Goal: Task Accomplishment & Management: Manage account settings

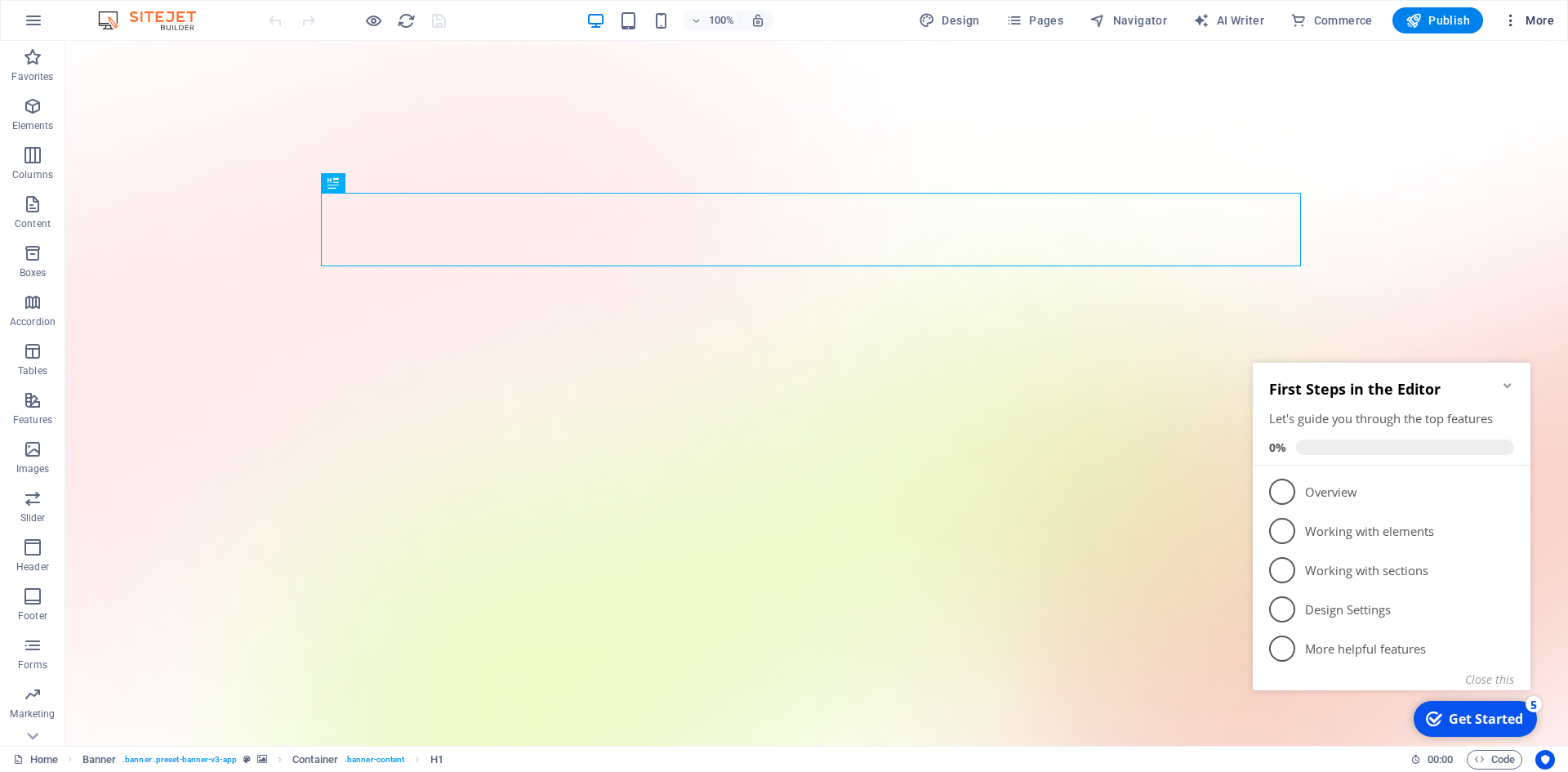
click at [1542, 11] on button "More" at bounding box center [1529, 20] width 64 height 26
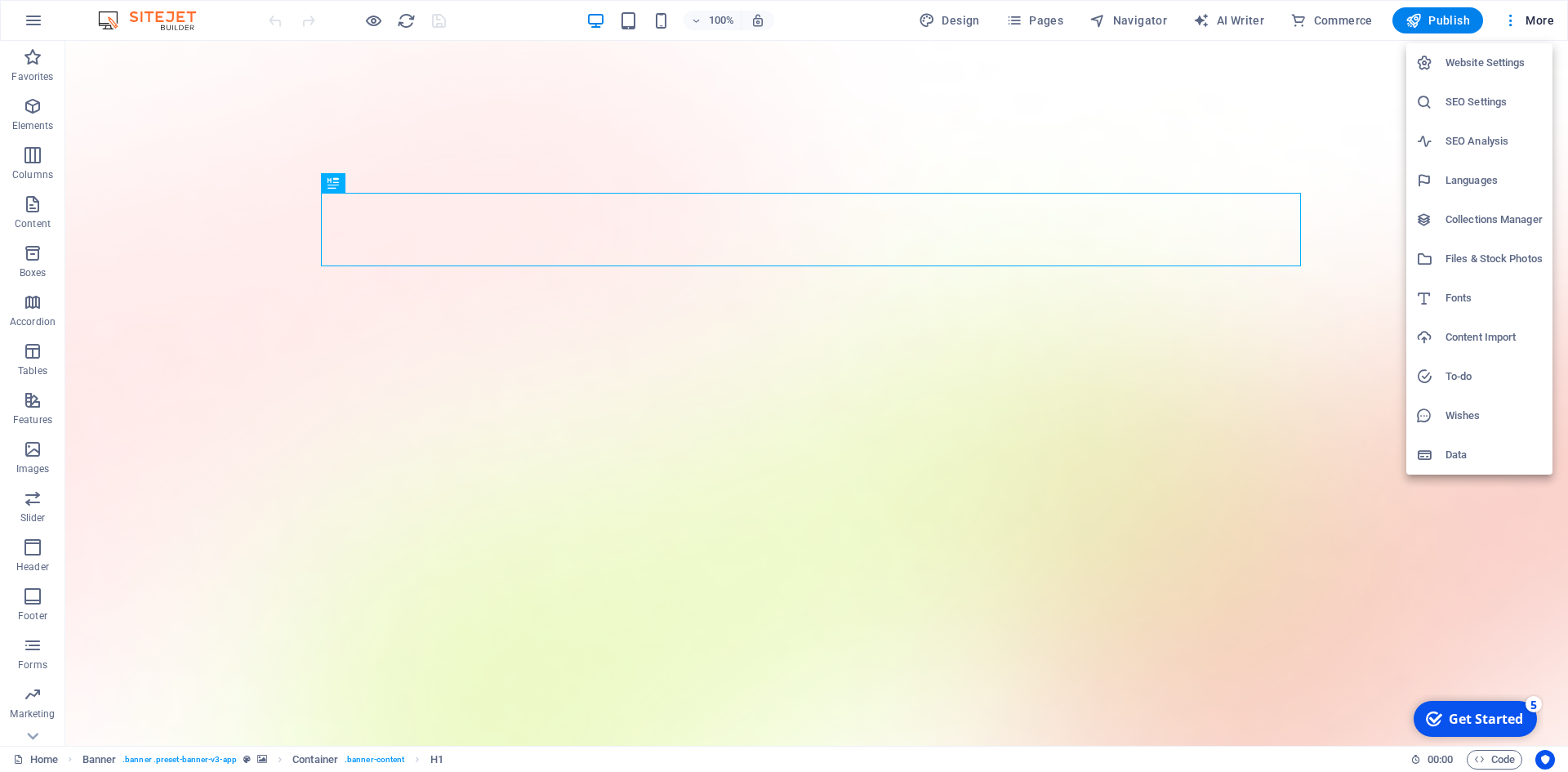
click at [1512, 13] on div at bounding box center [784, 386] width 1568 height 772
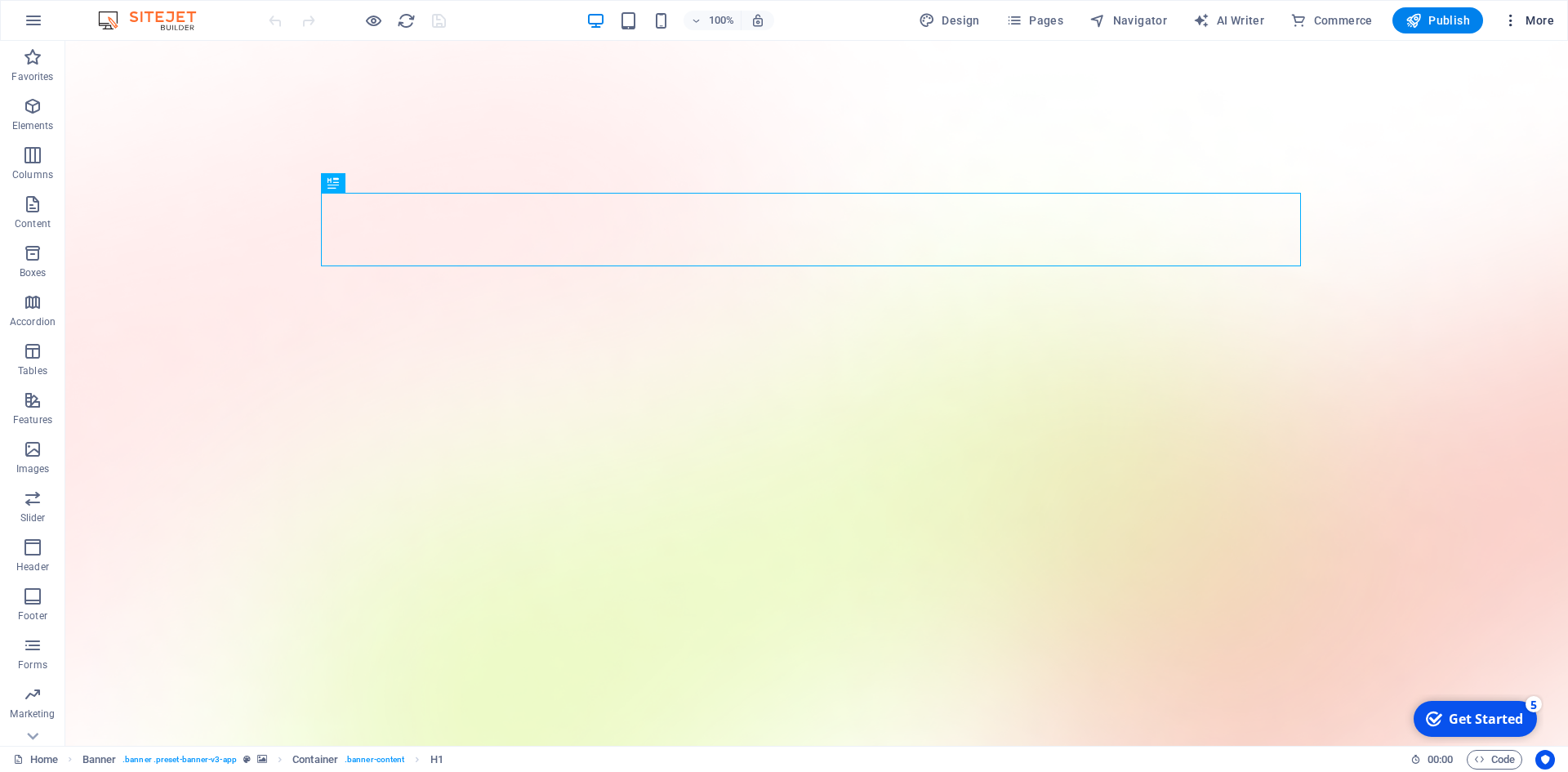
click at [1509, 20] on icon "button" at bounding box center [1510, 20] width 16 height 16
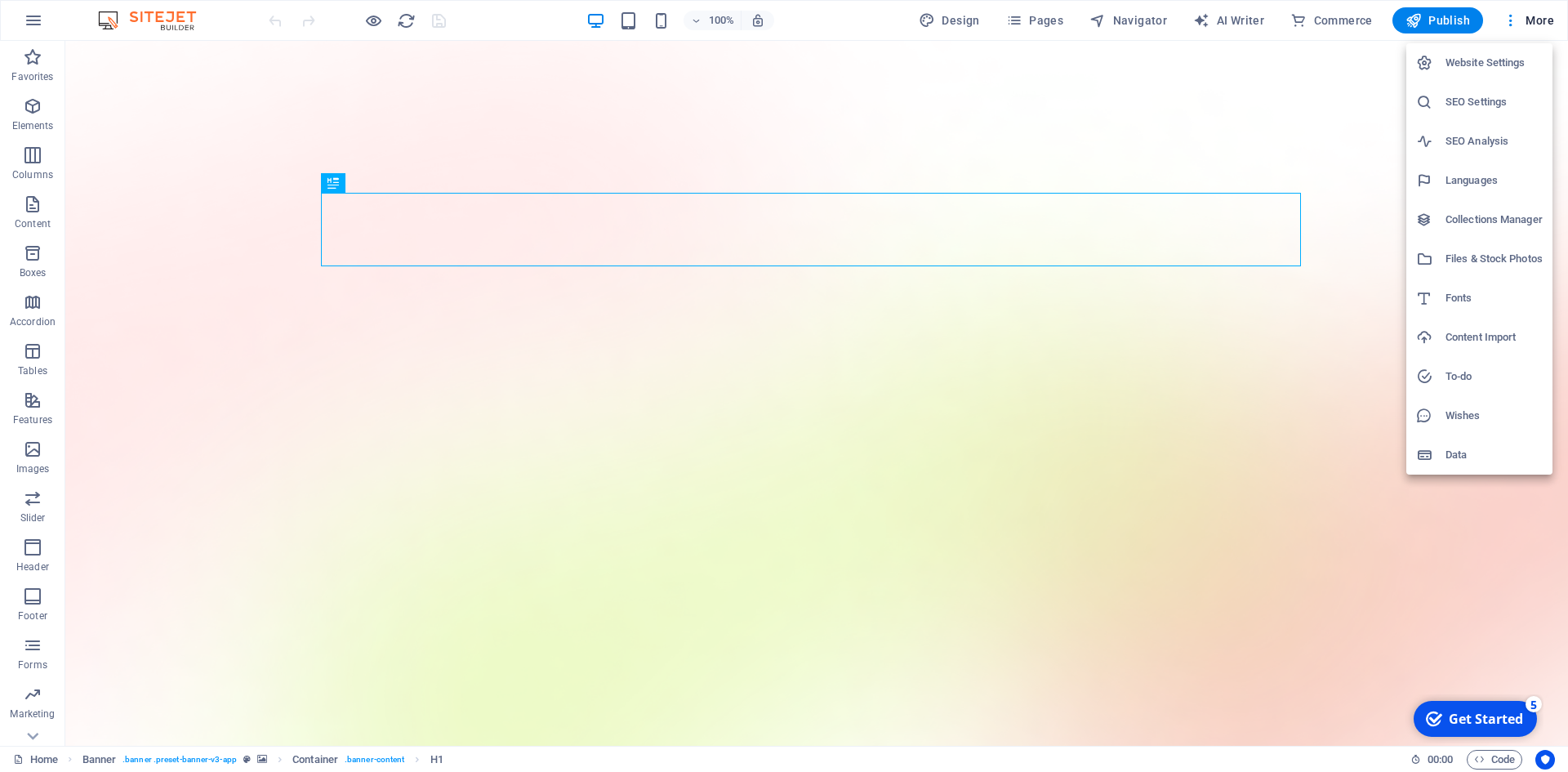
click at [28, 22] on div at bounding box center [784, 386] width 1568 height 772
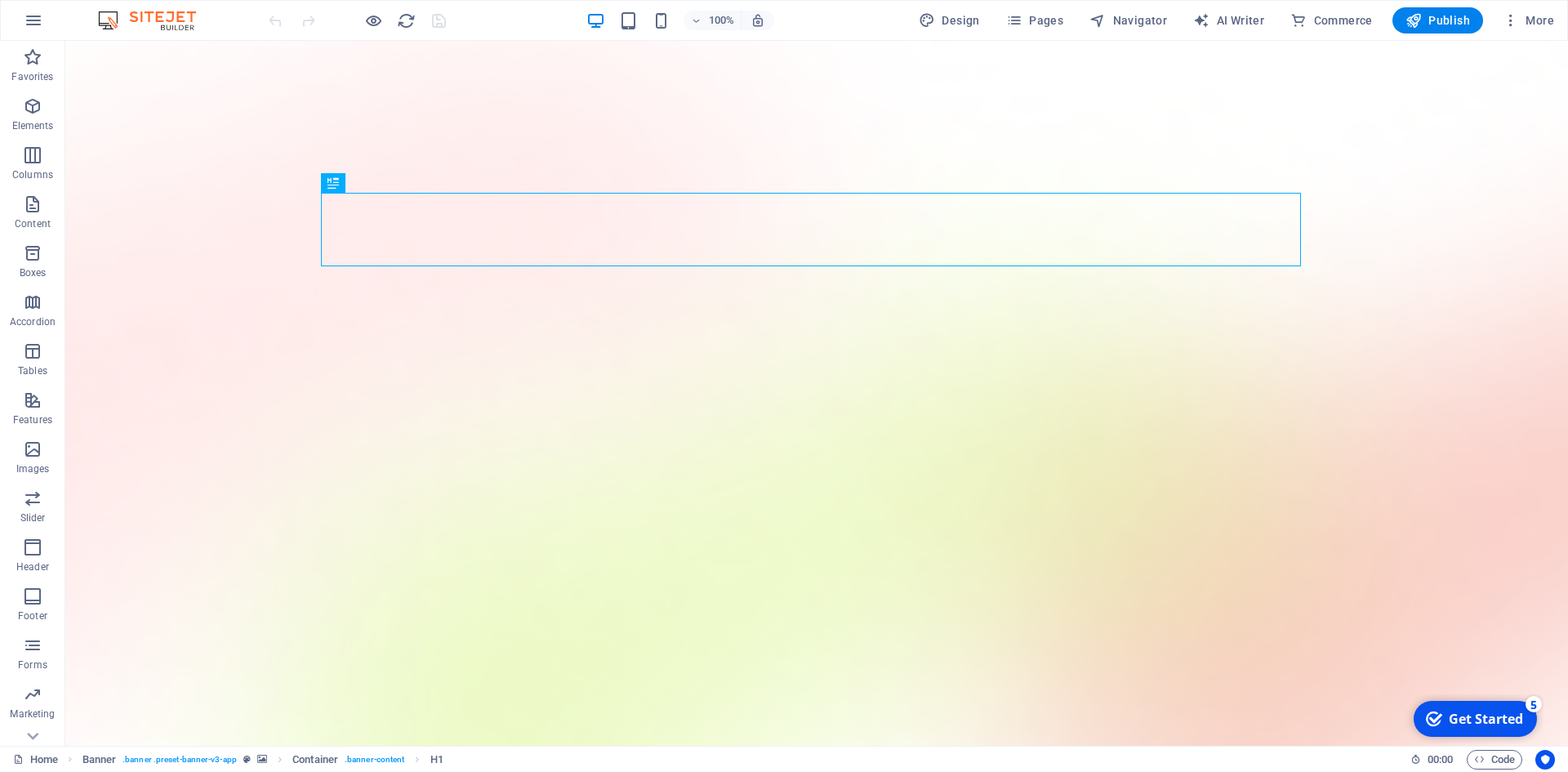
click at [36, 20] on icon "button" at bounding box center [33, 20] width 20 height 20
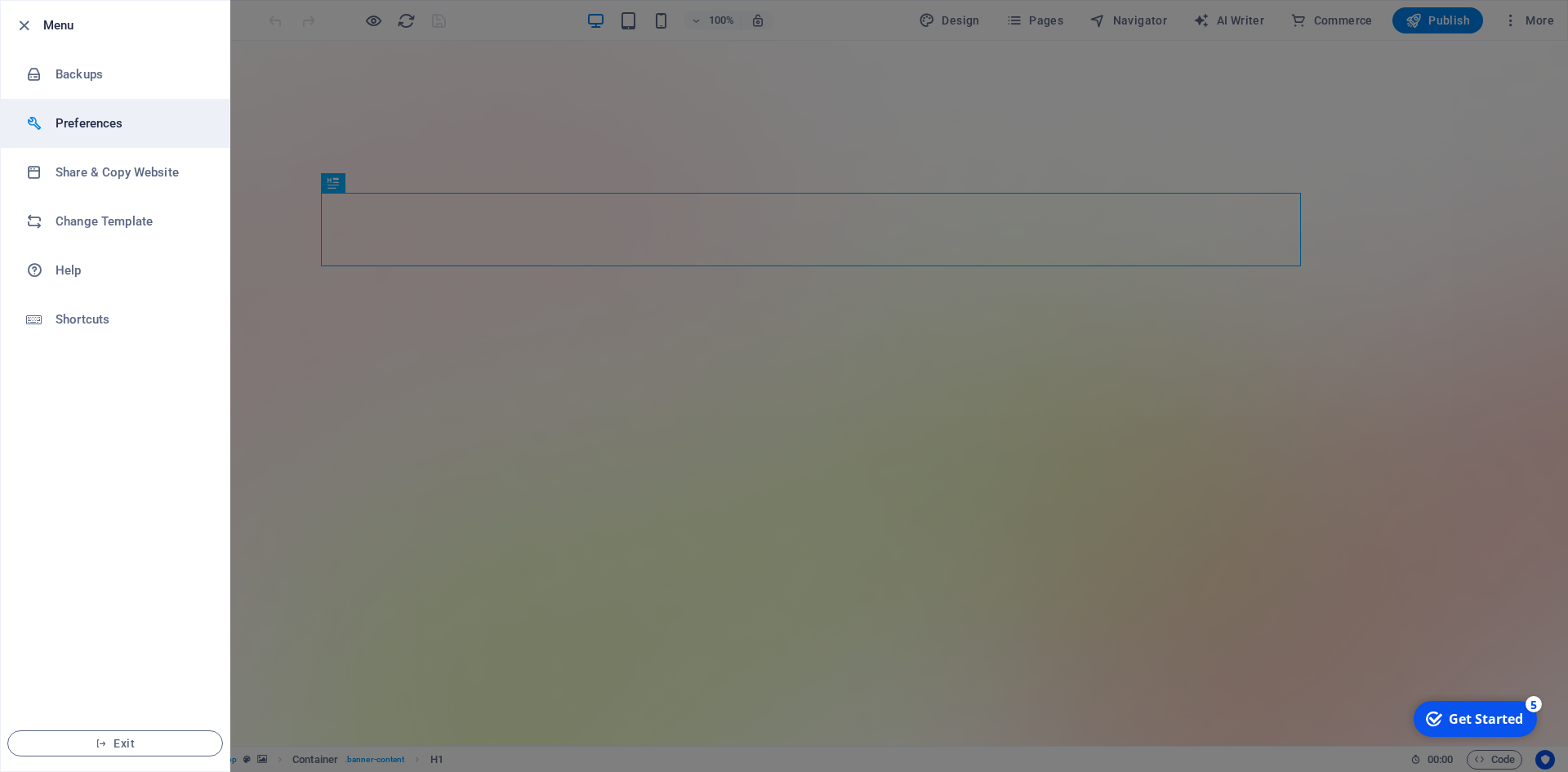
click at [72, 118] on h6 "Preferences" at bounding box center [131, 123] width 151 height 20
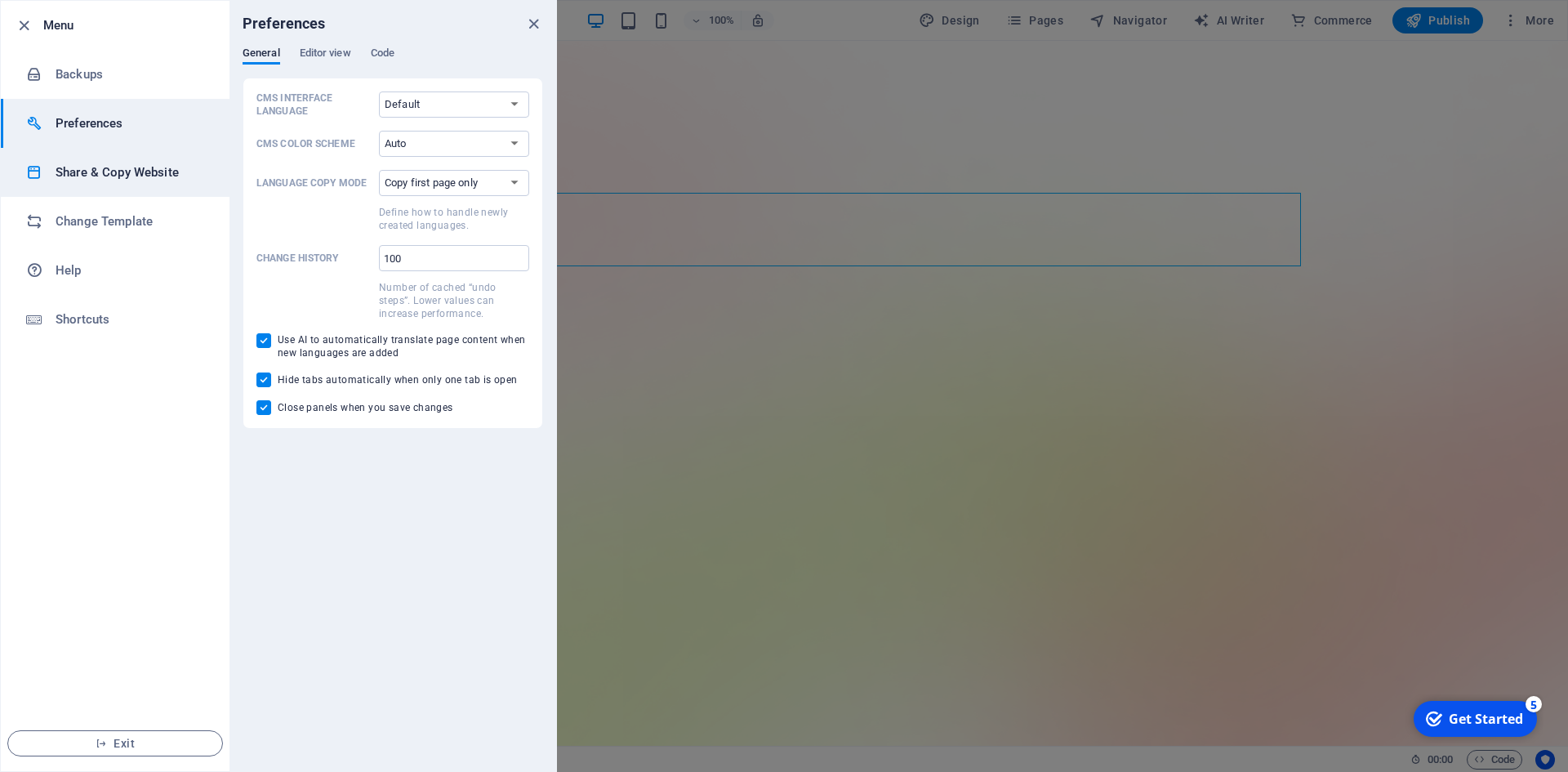
click at [76, 161] on li "Share & Copy Website" at bounding box center [115, 172] width 229 height 49
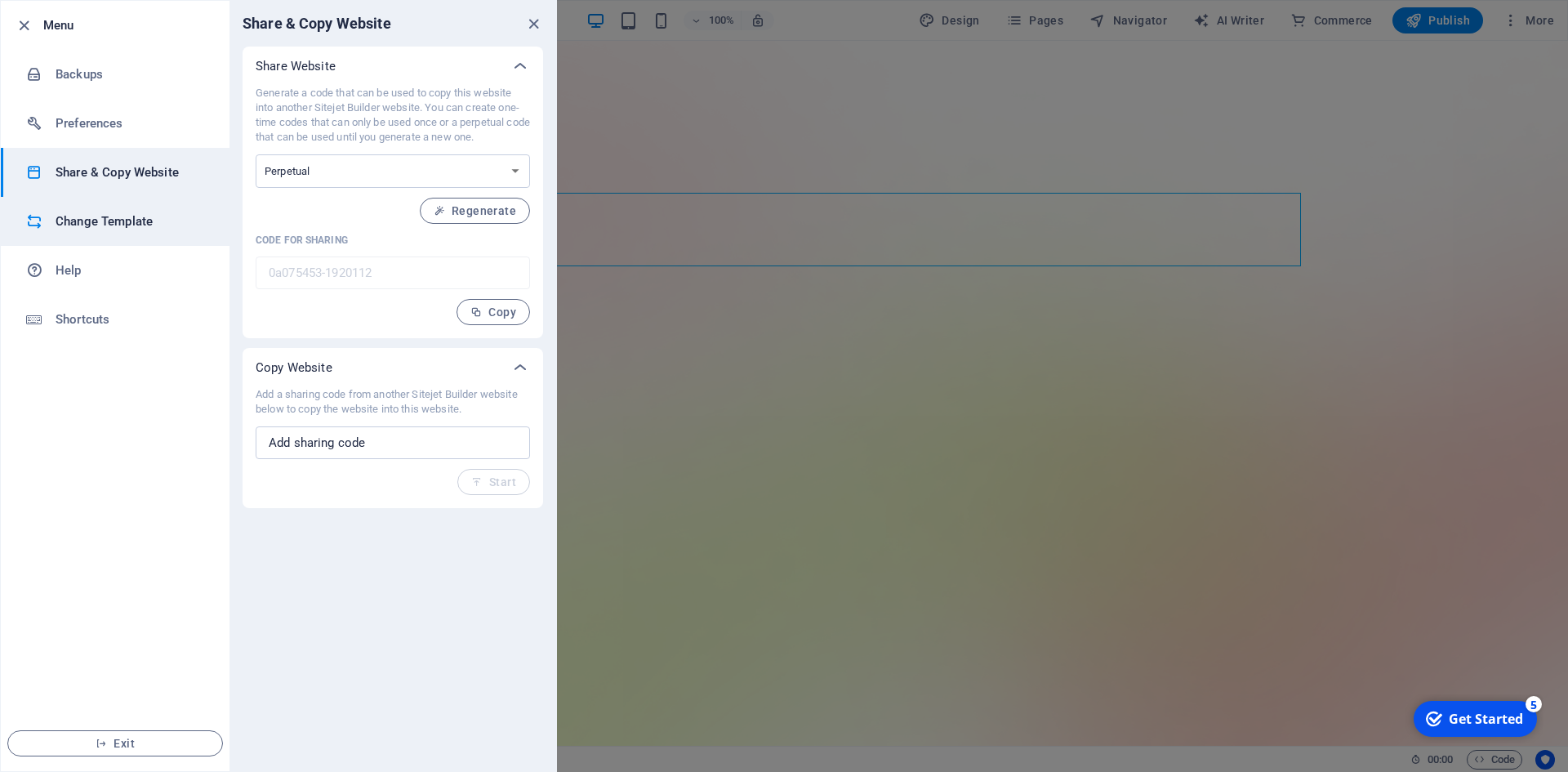
click at [89, 211] on h6 "Change Template" at bounding box center [131, 221] width 151 height 20
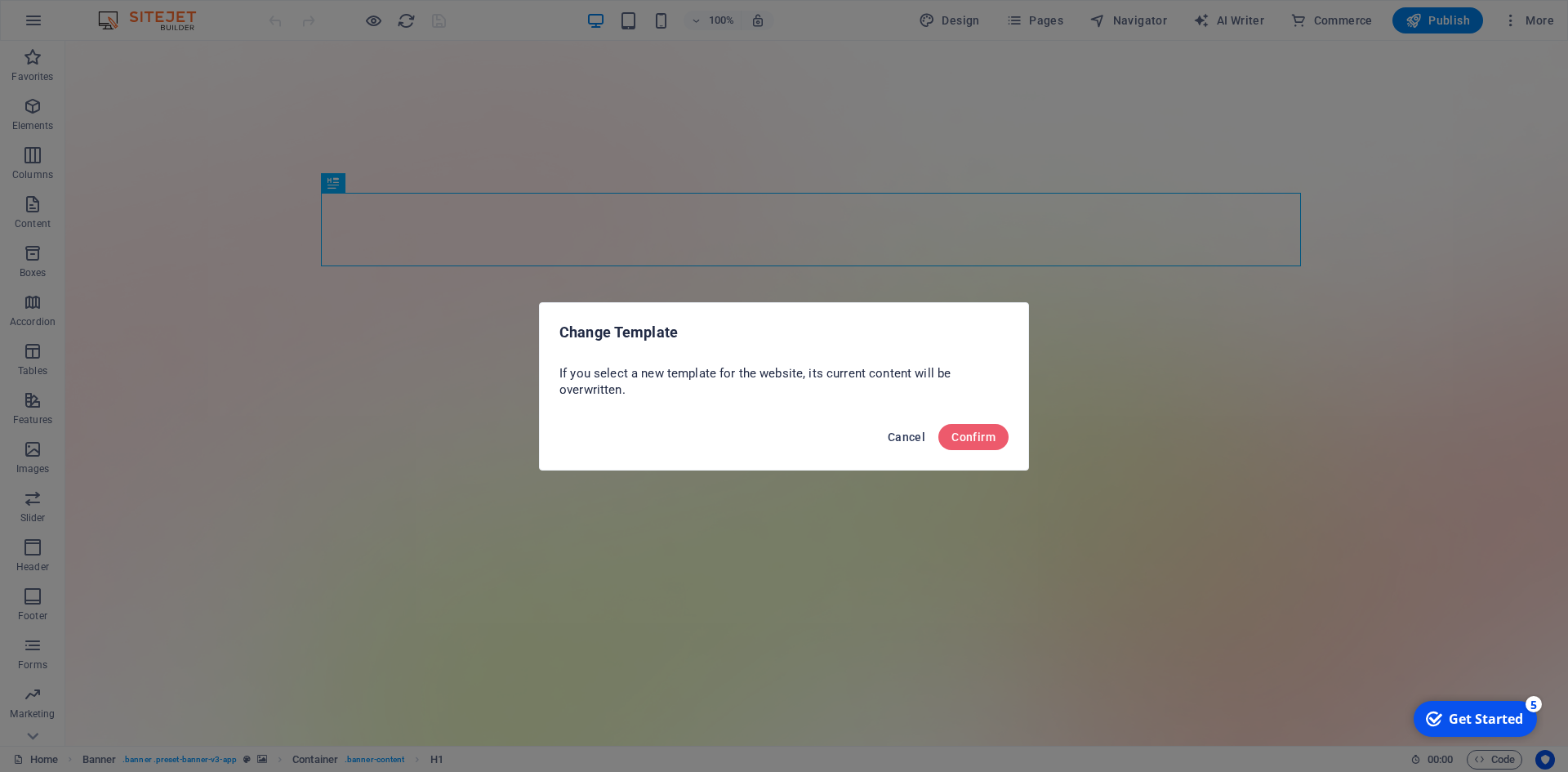
click at [914, 441] on span "Cancel" at bounding box center [906, 436] width 37 height 13
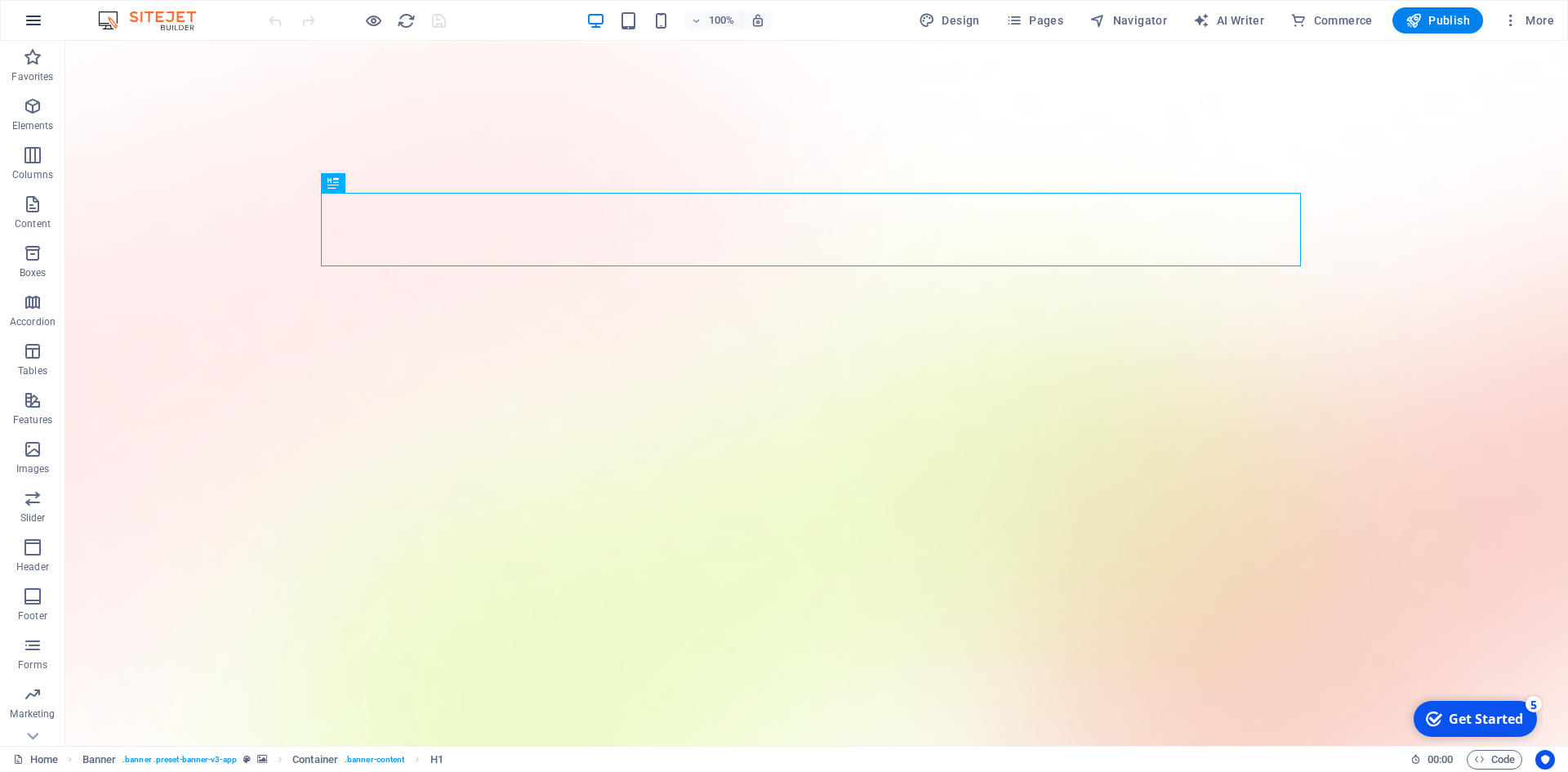
click at [48, 30] on button "button" at bounding box center [33, 20] width 39 height 39
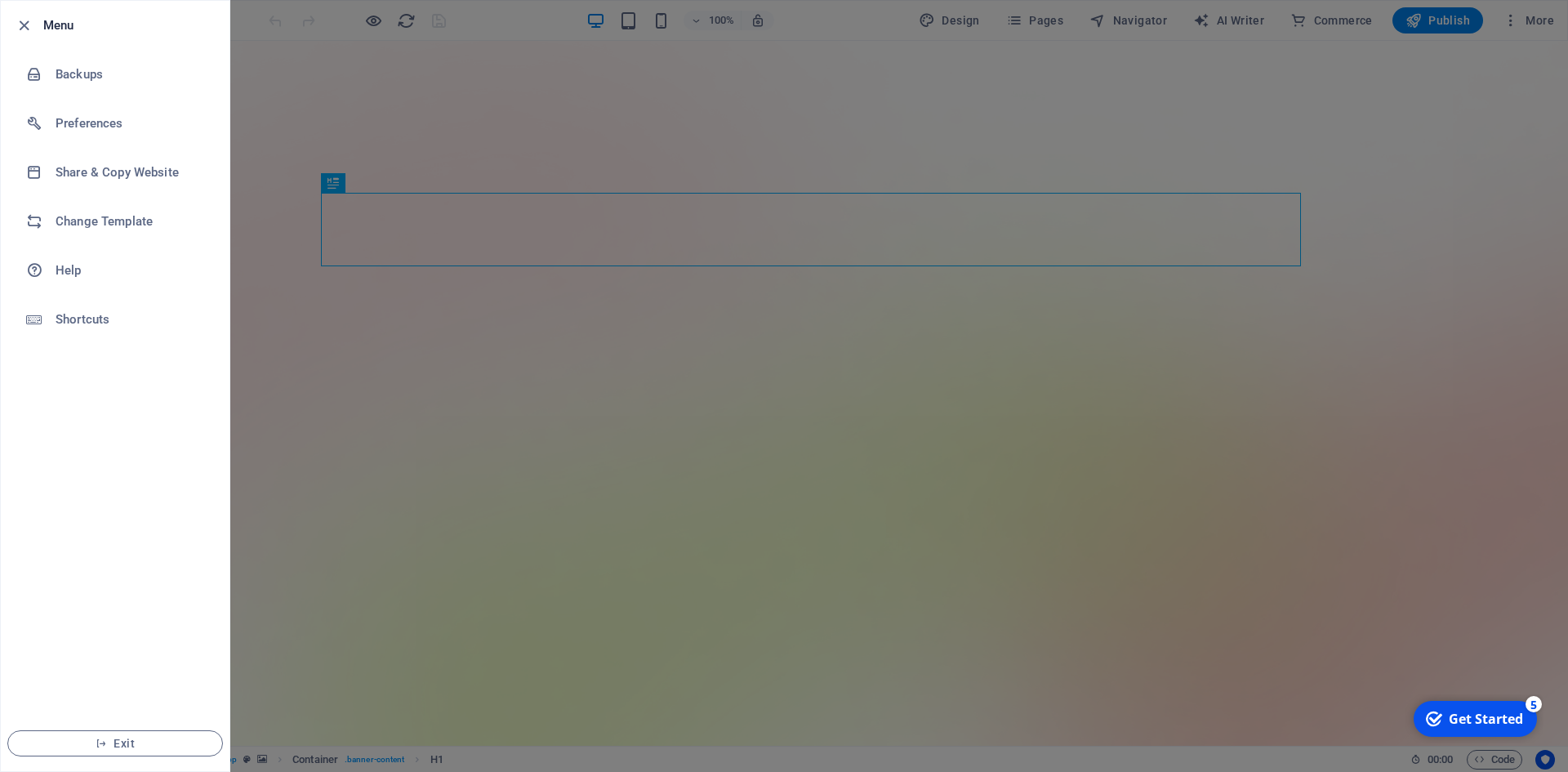
click at [1319, 129] on div at bounding box center [784, 386] width 1568 height 772
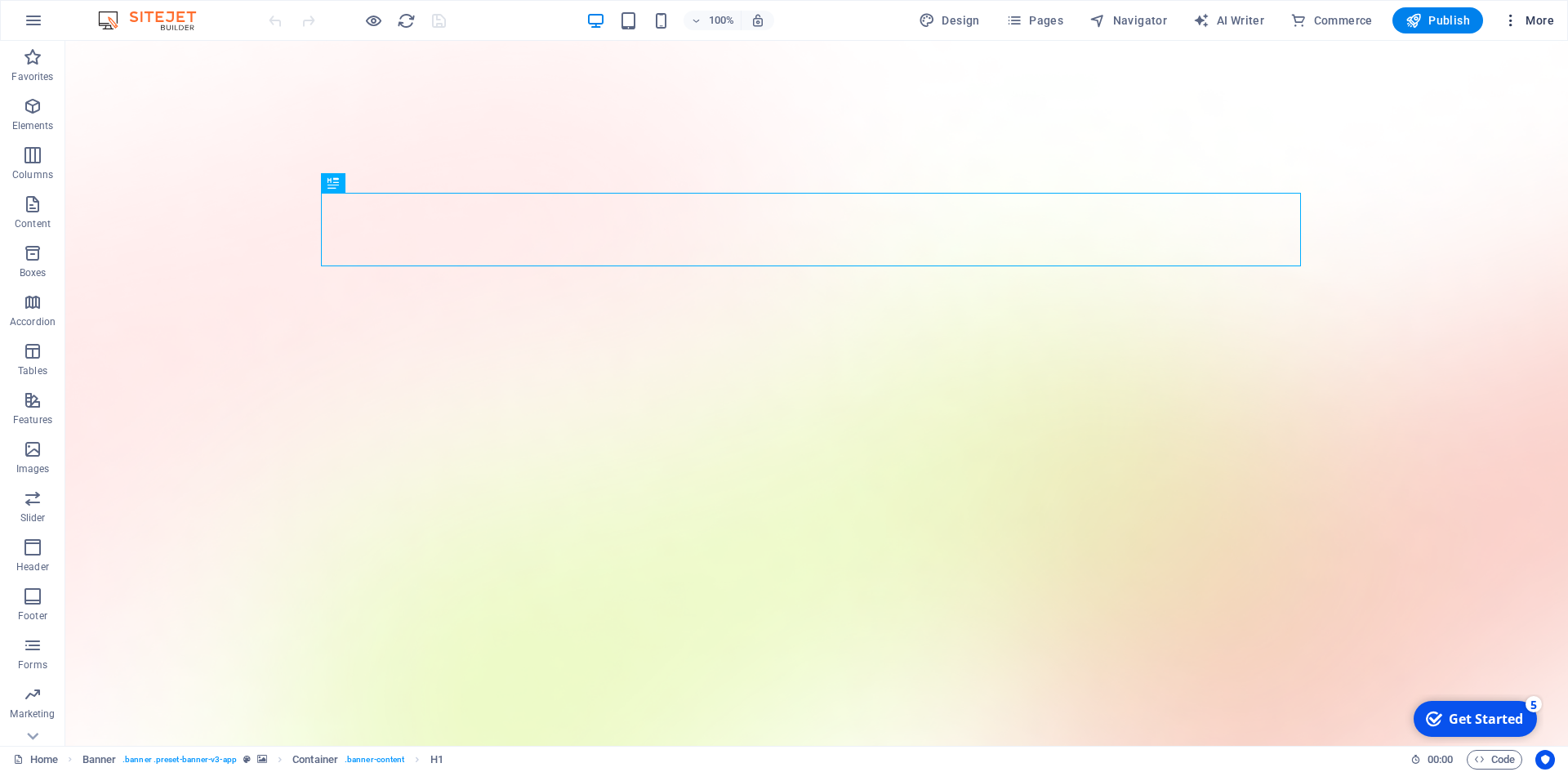
click at [1504, 17] on icon "button" at bounding box center [1510, 20] width 16 height 16
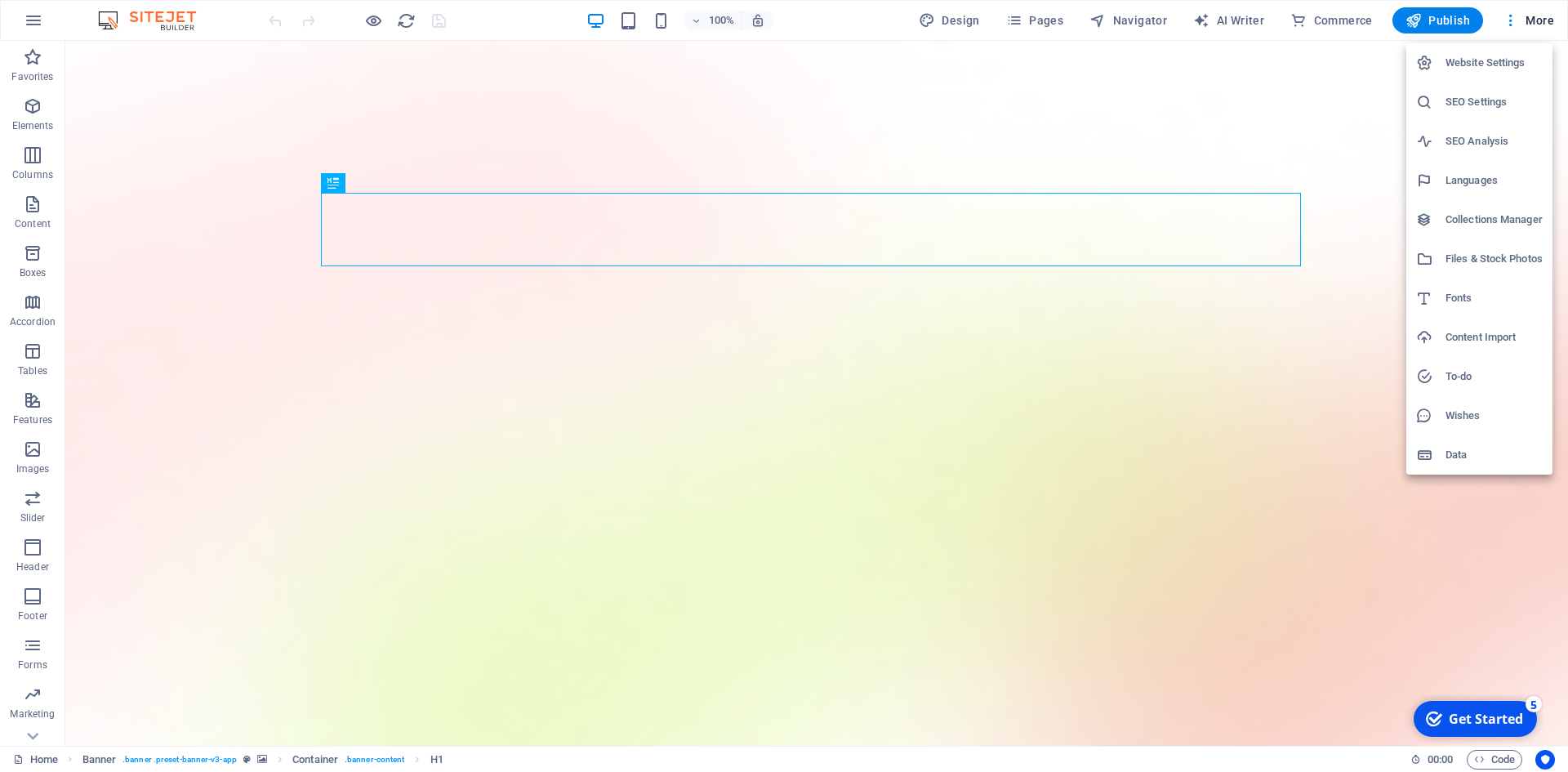
click at [1484, 59] on h6 "Website Settings" at bounding box center [1494, 63] width 98 height 20
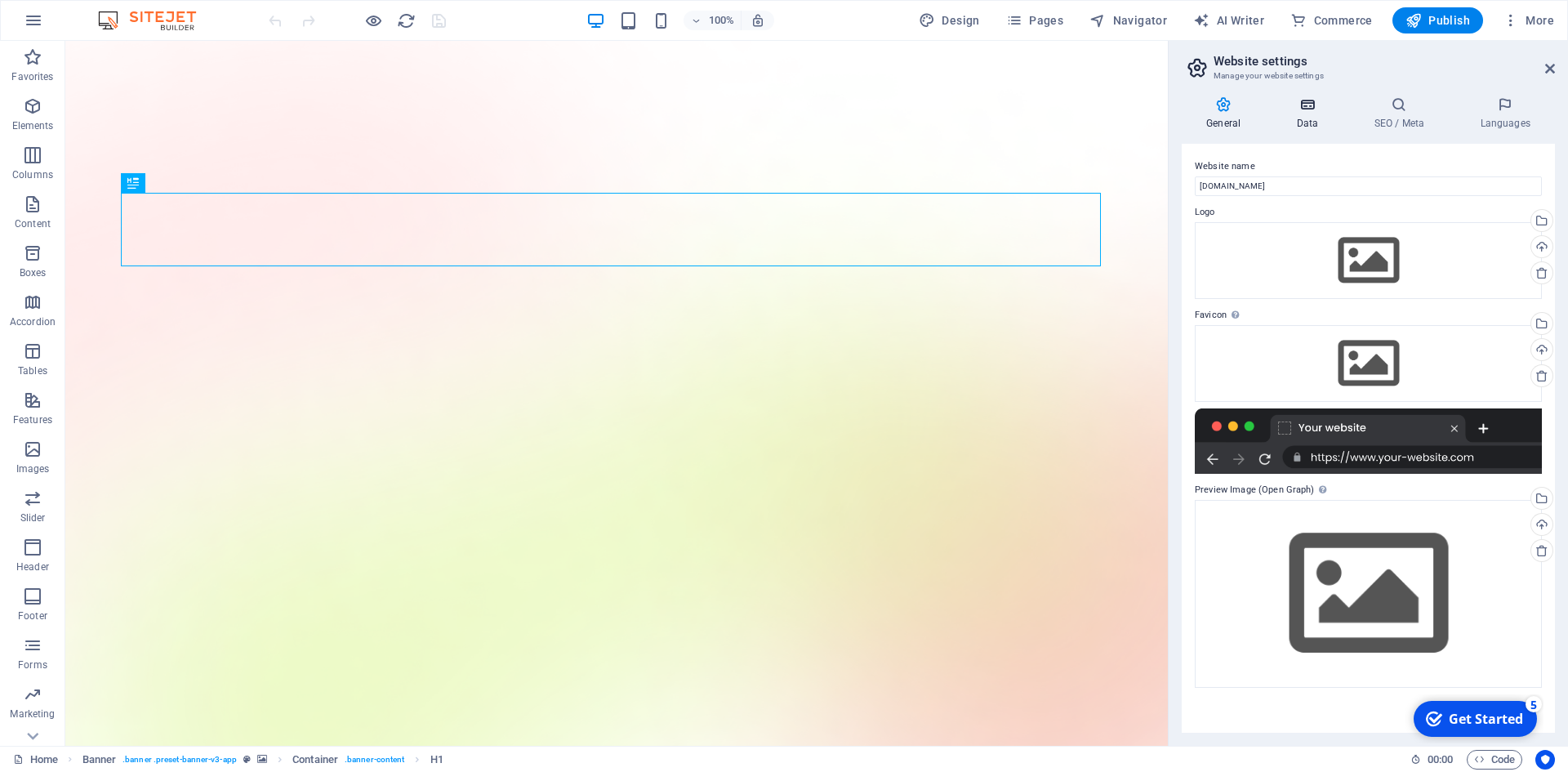
click at [1288, 110] on icon at bounding box center [1308, 104] width 71 height 16
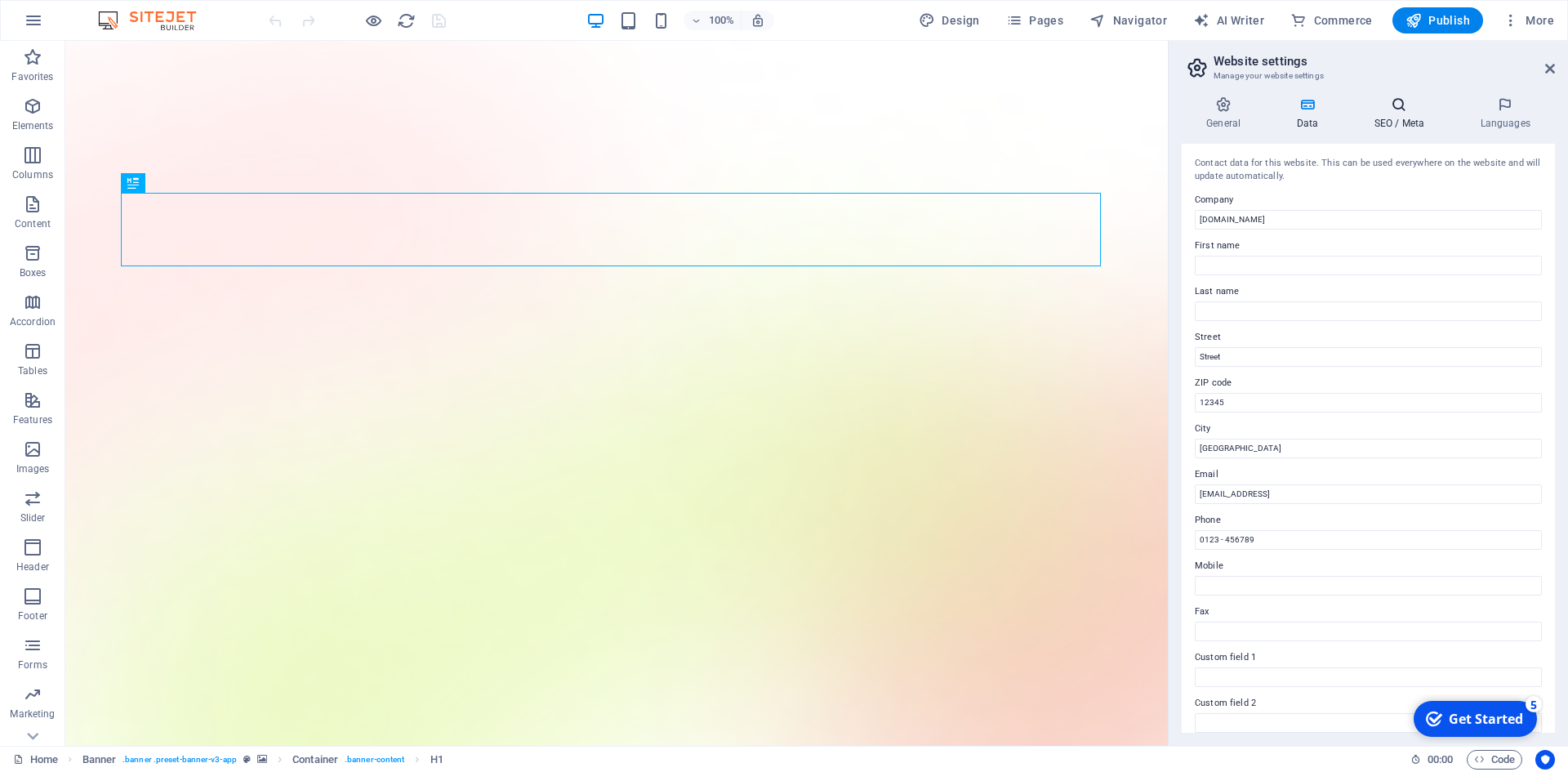
click at [1356, 120] on h4 "SEO / Meta" at bounding box center [1402, 114] width 106 height 34
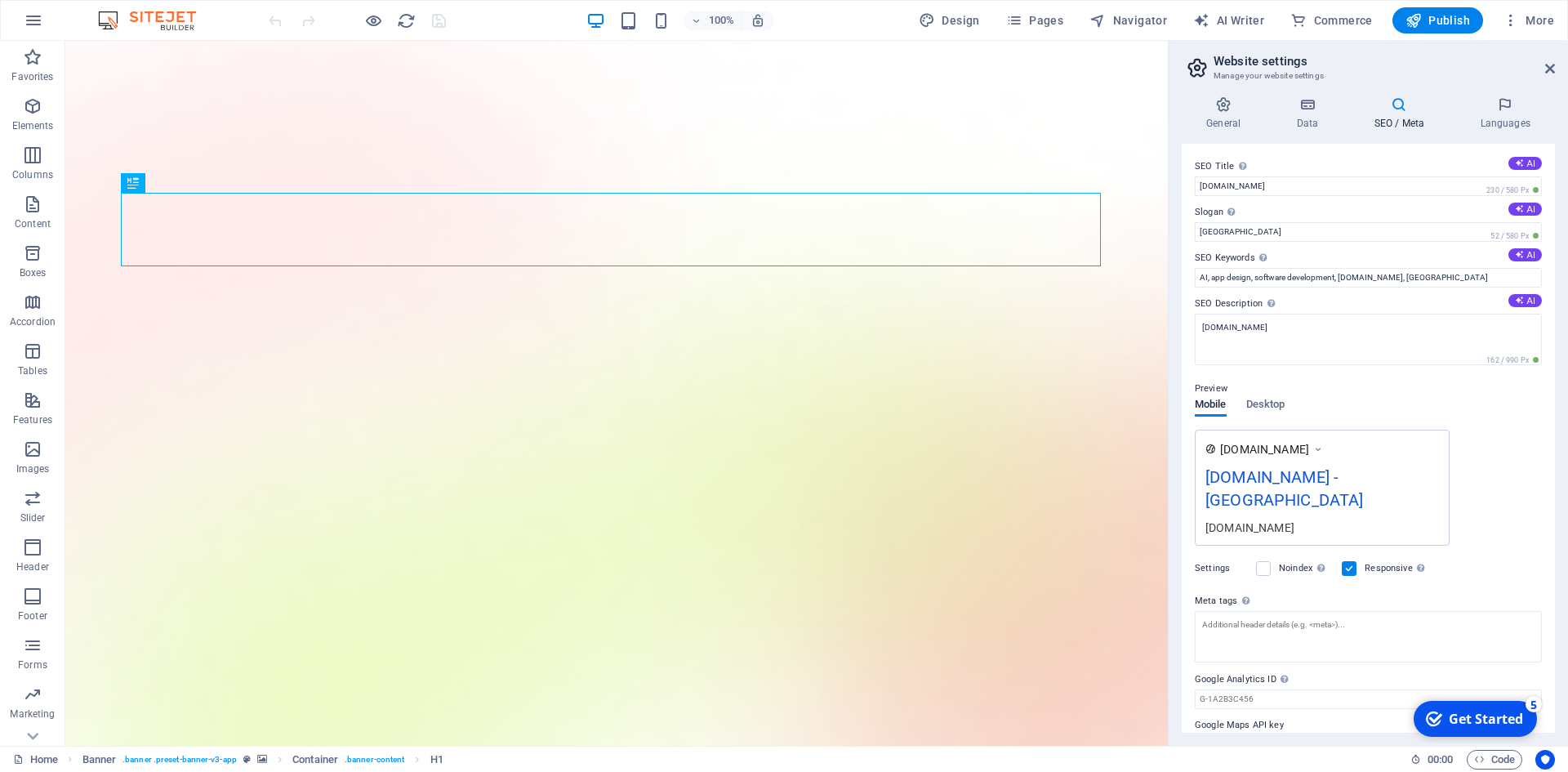
click at [1430, 121] on h4 "SEO / Meta" at bounding box center [1402, 114] width 106 height 34
click at [1485, 120] on h4 "Languages" at bounding box center [1504, 114] width 99 height 34
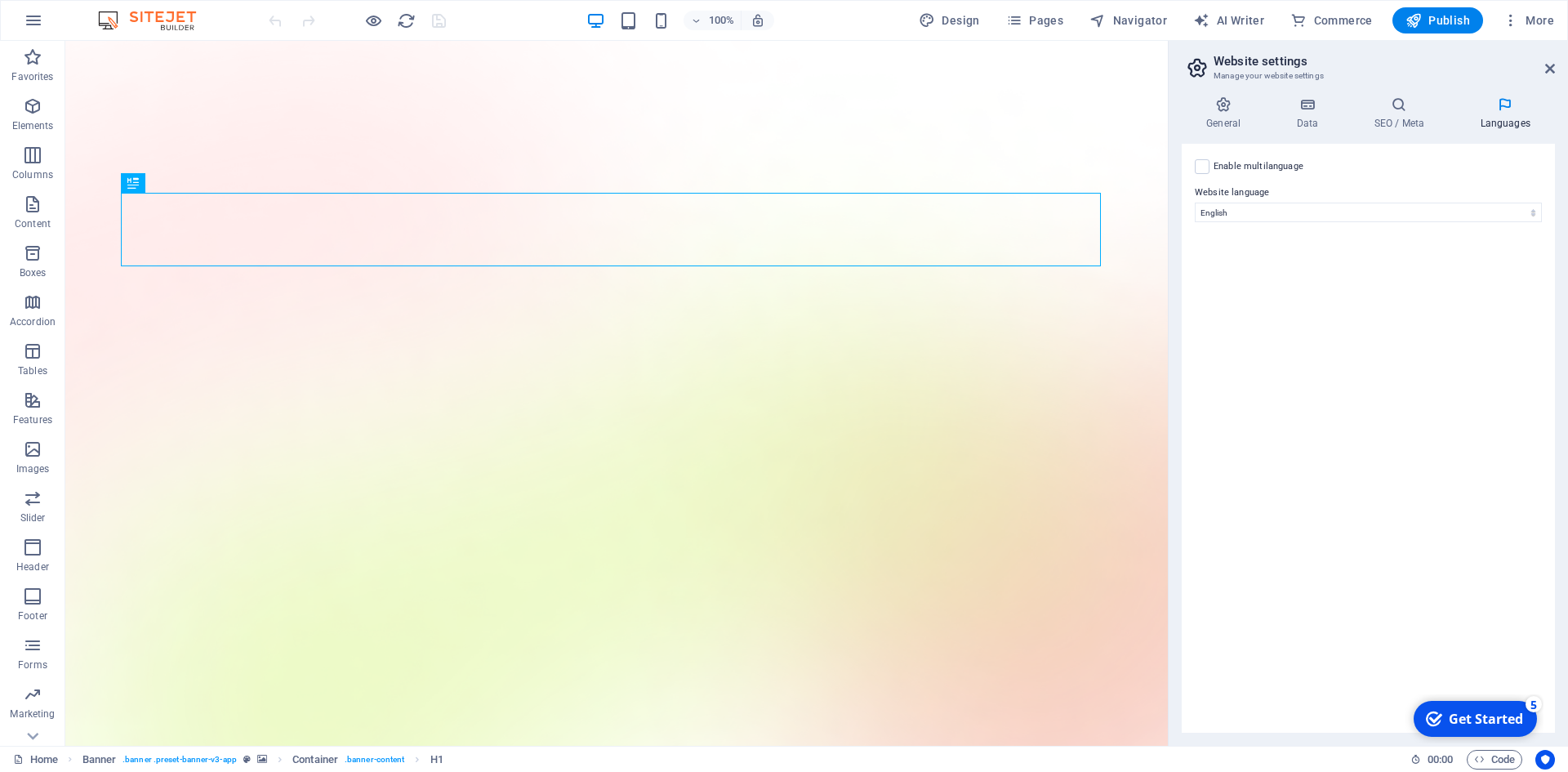
click at [1551, 59] on h2 "Website settings" at bounding box center [1384, 61] width 341 height 14
drag, startPoint x: 1541, startPoint y: 68, endPoint x: 1353, endPoint y: 41, distance: 189.9
click at [1540, 69] on header "Website settings Manage your website settings" at bounding box center [1370, 62] width 370 height 42
